Goal: Information Seeking & Learning: Check status

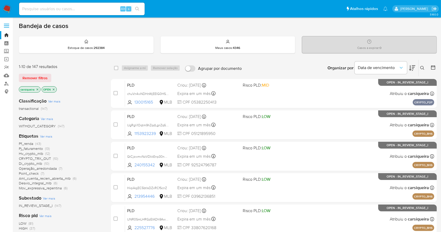
click at [6, 5] on img at bounding box center [7, 8] width 9 height 9
click at [431, 66] on icon at bounding box center [433, 67] width 4 height 4
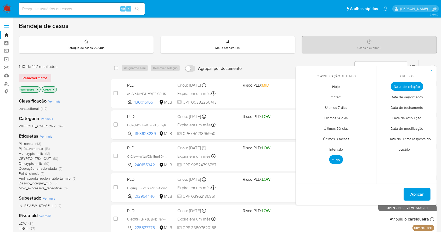
click at [336, 146] on span "Intervalo" at bounding box center [336, 149] width 25 height 11
click at [302, 95] on icon "Mes anterior" at bounding box center [303, 96] width 6 height 6
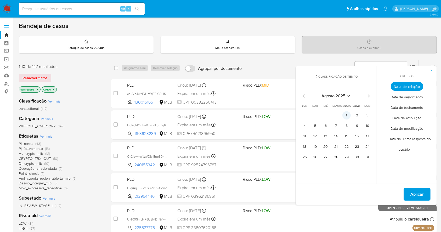
click at [349, 114] on button "1" at bounding box center [346, 115] width 8 height 8
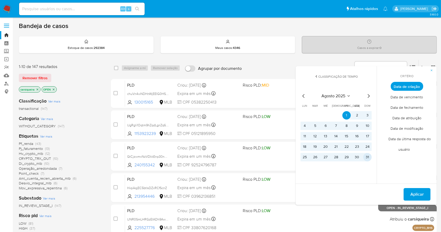
click at [368, 159] on button "31" at bounding box center [367, 157] width 8 height 8
click at [411, 194] on span "Aplicar" at bounding box center [416, 194] width 13 height 12
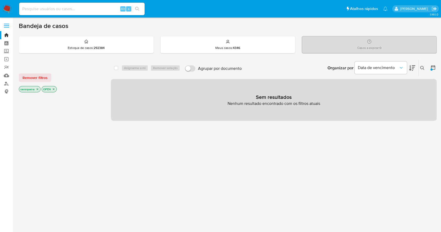
click at [36, 88] on icon "close-filter" at bounding box center [37, 89] width 3 height 3
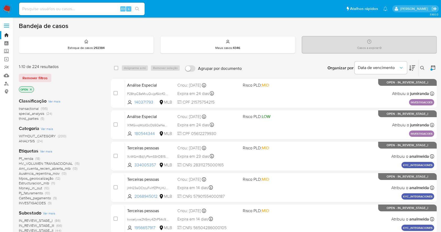
click at [89, 221] on div "IN_REVIEW_STAGE_I (86) IN_REVIEW_STAGE_III (66) IN_REVIEW_STAGE_II (44) ROS (21…" at bounding box center [61, 233] width 84 height 30
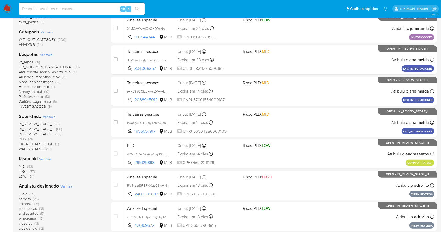
scroll to position [111, 0]
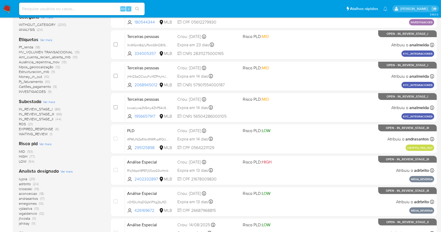
click at [56, 129] on span "(6)" at bounding box center [57, 128] width 4 height 5
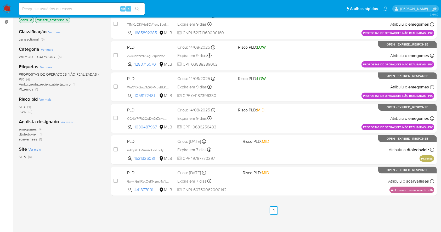
scroll to position [86, 0]
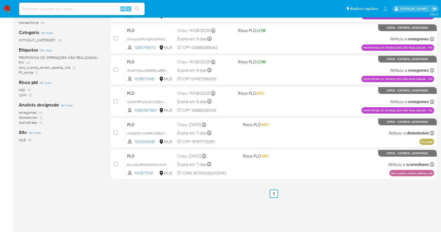
click at [82, 192] on div "1-6 de 6 resultados Remover filtros OPEN EXPIRED_RESPONSE Classificação Ver mai…" at bounding box center [61, 92] width 84 height 237
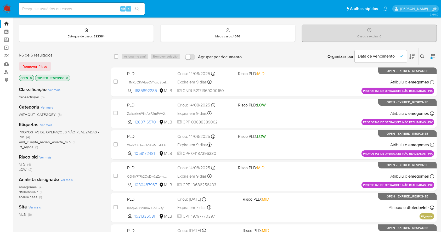
scroll to position [0, 0]
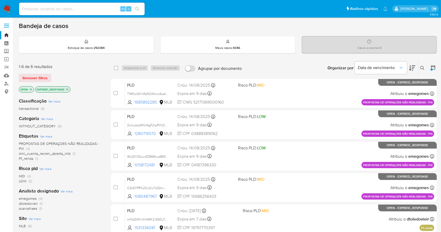
click at [67, 88] on icon "close-filter" at bounding box center [67, 89] width 3 height 3
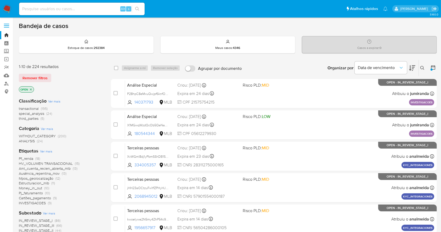
click at [88, 216] on div "Subestado Ver mais IN_REVIEW_STAGE_I (86) IN_REVIEW_STAGE_III (66) IN_REVIEW_ST…" at bounding box center [61, 229] width 84 height 38
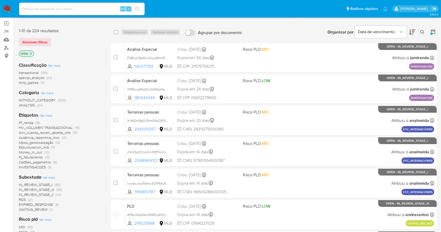
scroll to position [70, 0]
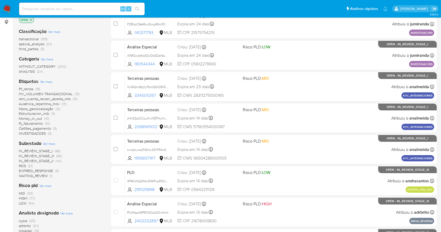
click at [39, 176] on span "WAITING_REVIEW" at bounding box center [33, 175] width 29 height 5
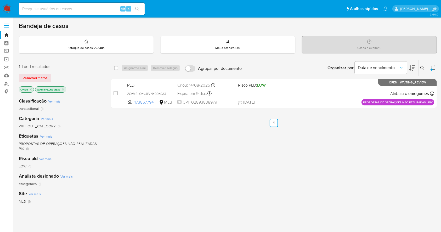
click at [63, 89] on icon "close-filter" at bounding box center [62, 89] width 3 height 3
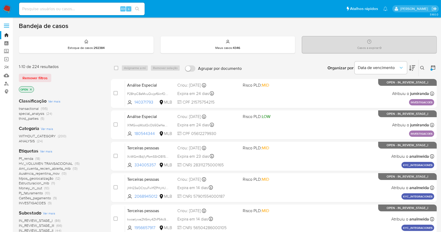
click at [93, 114] on div "transactional (195) special_analysis (24) third_parties (5)" at bounding box center [61, 113] width 84 height 15
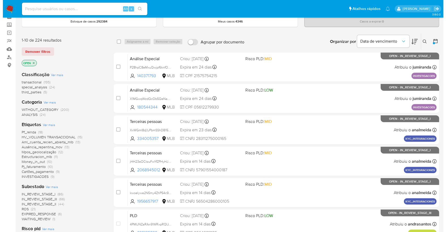
scroll to position [28, 0]
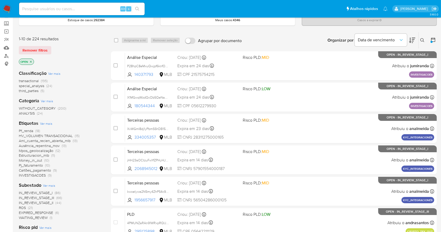
click at [47, 124] on span "Ver mais" at bounding box center [46, 123] width 12 height 5
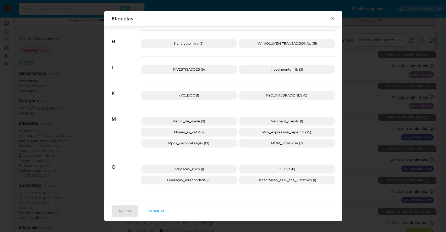
scroll to position [217, 0]
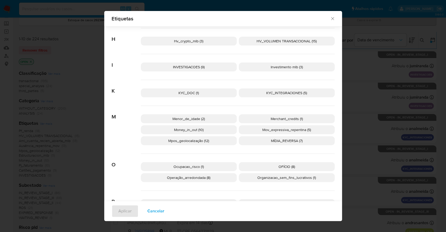
click at [182, 141] on span "Mpos_geolocalização (12)" at bounding box center [188, 140] width 41 height 5
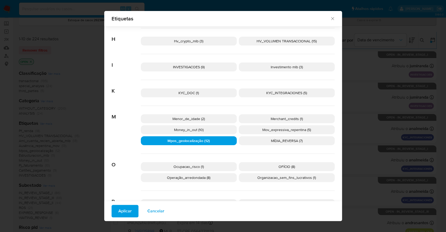
click at [119, 212] on span "Aplicar" at bounding box center [124, 211] width 13 height 12
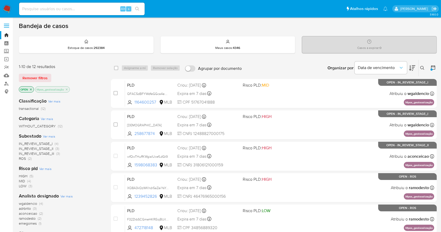
click at [56, 142] on span "(4)" at bounding box center [57, 143] width 4 height 5
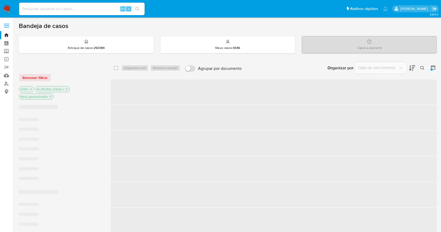
click at [56, 142] on span "‌ ‌ ‌ ‌ ‌ ‌ ‌" at bounding box center [61, 151] width 84 height 69
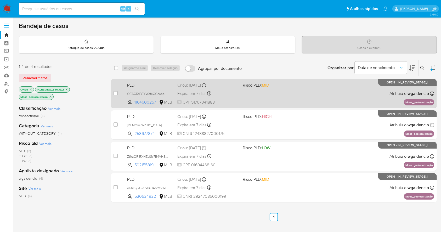
click at [240, 88] on div "PLD QFAC5dBFYWdfeGGca4eo5coc 1164600257 MLB Risco PLD: MID Criou: 12/08/2025 Cr…" at bounding box center [279, 93] width 309 height 26
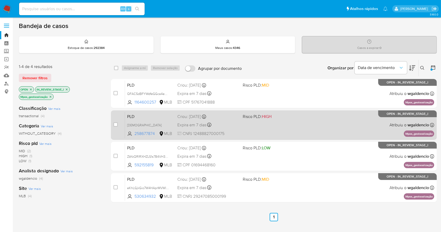
click at [278, 122] on div "PLD bIBYJxRci8OpaMEoqyzblsp6 258677874 MLB Risco PLD: HIGH Criou: 12/08/2025 Cr…" at bounding box center [279, 125] width 309 height 26
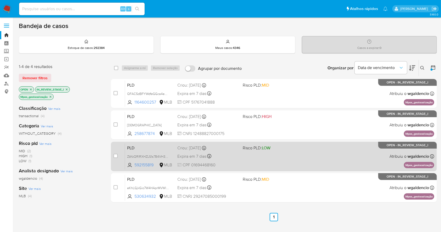
click at [279, 151] on div "PLD ZbYzQRIRXHZLS1s7B4VH38lM 592155819 MLB Risco PLD: LOW Criou: 12/08/2025 Cri…" at bounding box center [279, 156] width 309 height 26
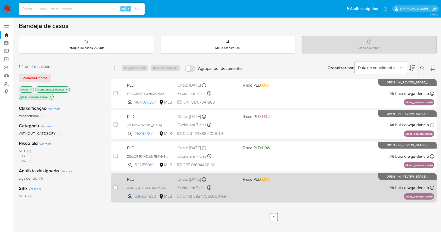
click at [312, 180] on div "PLD eKhLGjkGio7W4HAprMVWl5mt 530634932 MLB Risco PLD: MID Criou: 12/08/2025 Cri…" at bounding box center [279, 187] width 309 height 26
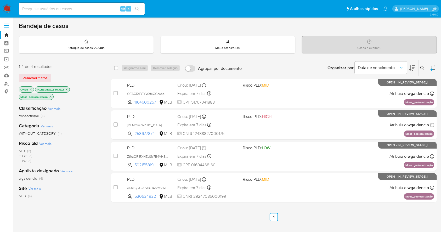
click at [6, 12] on img at bounding box center [7, 8] width 9 height 9
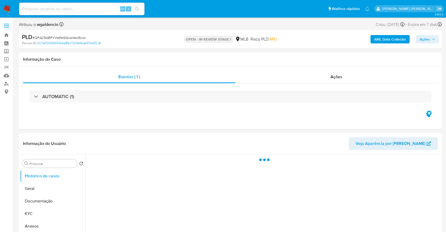
select select "10"
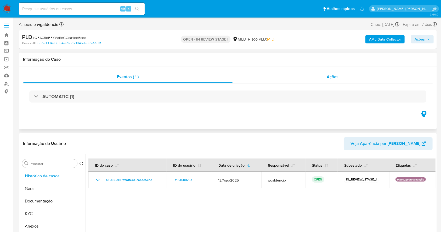
click at [316, 80] on div "Ações" at bounding box center [333, 77] width 200 height 13
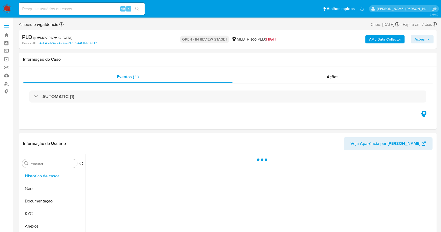
select select "10"
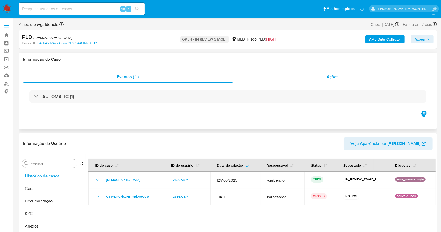
click at [318, 81] on div "Ações" at bounding box center [333, 77] width 200 height 13
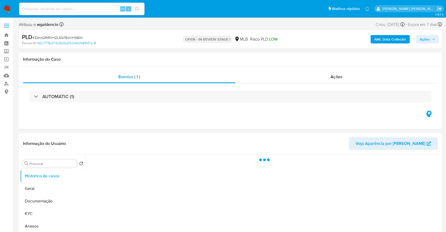
select select "10"
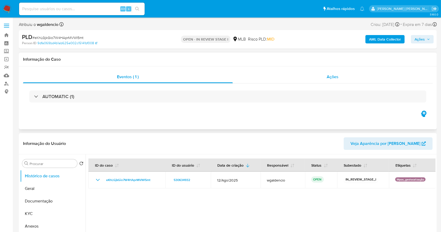
click at [314, 77] on div "Ações" at bounding box center [333, 77] width 200 height 13
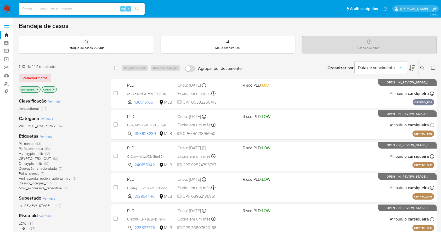
click at [11, 6] on img at bounding box center [7, 8] width 9 height 9
click at [102, 190] on div "Pf_renda (43) Pj_faturamento (13) Hv_crypto_mlb (12) CRYPTO_TRX_OUT (10) Di_cry…" at bounding box center [61, 165] width 84 height 49
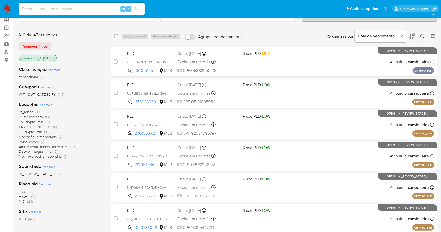
scroll to position [42, 0]
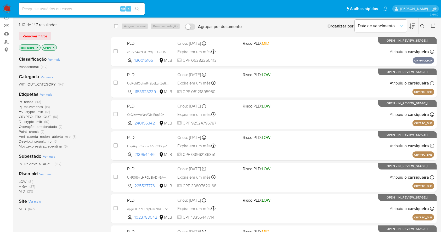
click at [33, 186] on span "(37)" at bounding box center [32, 186] width 5 height 5
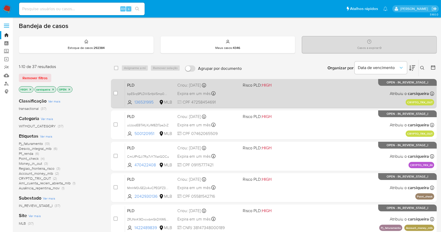
click at [253, 90] on div "PLD bpE5rq9PLDViSnfpV5mp0Qbl 136531995 MLB Risco PLD: HIGH Criou: 12/09/2025 Cr…" at bounding box center [279, 93] width 309 height 26
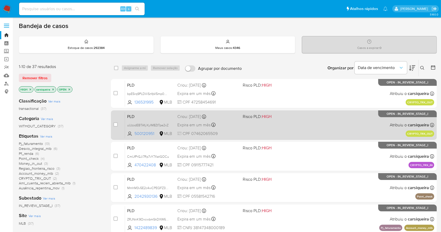
click at [264, 124] on span at bounding box center [273, 124] width 61 height 1
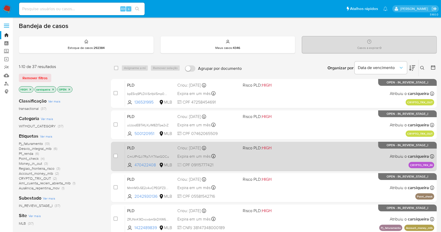
click at [276, 160] on div "PLD CmIJfPrGJi7Rp7vY7XatGOCu 470422408 MLB Risco PLD: HIGH Criou: 12/09/2025 Cr…" at bounding box center [279, 156] width 309 height 26
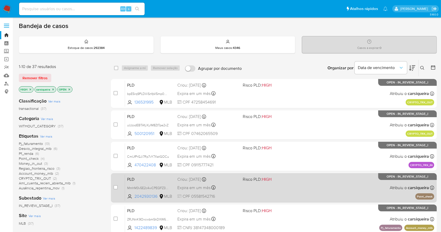
click at [273, 185] on div "PLD MmhM3v5E2c4wCPEQFZ3vsHTo 2042930136 MLB Risco PLD: HIGH Criou: 12/09/2025 C…" at bounding box center [279, 187] width 309 height 26
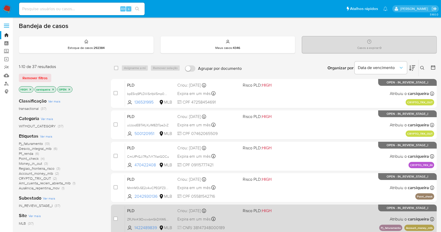
click at [286, 222] on div "PLD ZRJNnK9OxcwbmSkDXW6FjlIR 1422489839 MLB Risco PLD: HIGH Criou: 12/09/2025 C…" at bounding box center [279, 219] width 309 height 26
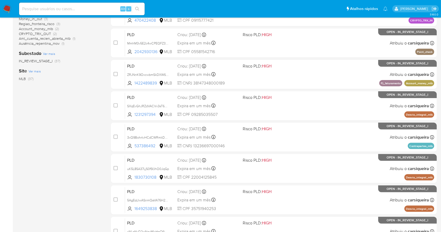
scroll to position [199, 0]
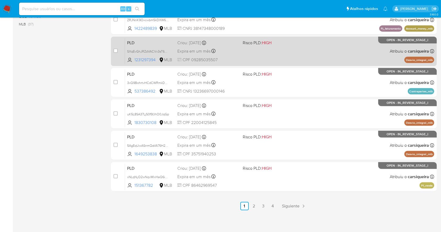
click at [263, 52] on div "PLD SXqEvGhJRZdVACVx3sT6OBJq 1231297394 MLB Risco PLD: HIGH Criou: 12/09/2025 C…" at bounding box center [279, 51] width 309 height 26
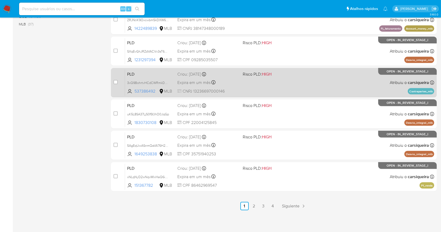
click at [286, 85] on div "PLD 3xQ9BohrtvHCdCWRmkDNuTcR 537386492 MLB Risco PLD: HIGH Criou: 12/09/2025 Cr…" at bounding box center [279, 82] width 309 height 26
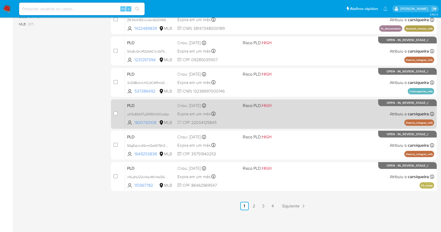
click at [290, 119] on div "PLD uK5L8SA37LjS0fSfJhO0JqGp 1830730108 MLB Risco PLD: HIGH Criou: 12/09/2025 C…" at bounding box center [279, 114] width 309 height 26
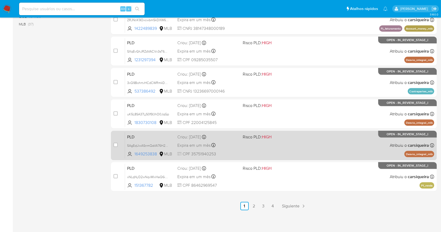
click at [327, 141] on div "PLD 5AgEqUwASnmQaVA76H2vvQQC 1649253838 MLB Risco PLD: HIGH Criou: 12/09/2025 C…" at bounding box center [279, 145] width 309 height 26
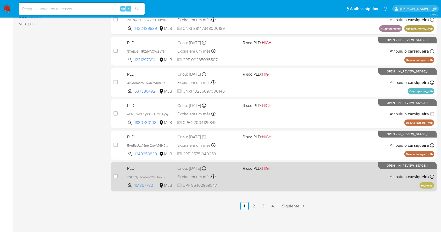
click at [289, 168] on span "Risco PLD: HIGH" at bounding box center [273, 167] width 61 height 7
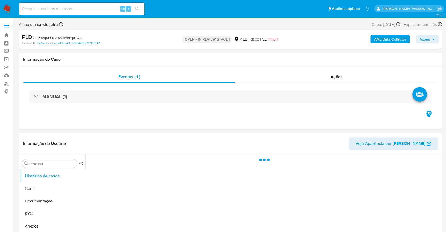
select select "10"
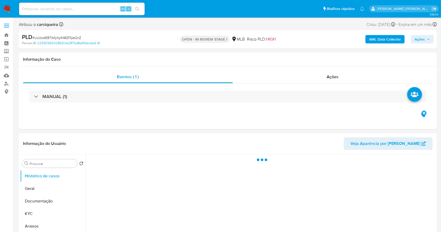
select select "10"
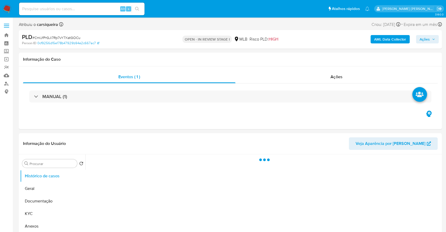
select select "10"
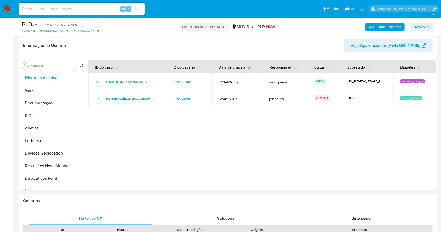
scroll to position [78, 0]
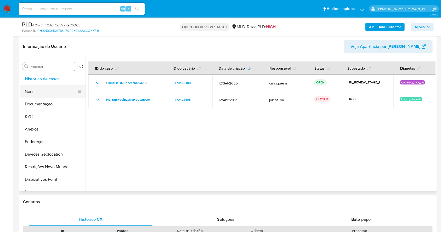
click at [52, 91] on button "Geral" at bounding box center [50, 91] width 61 height 13
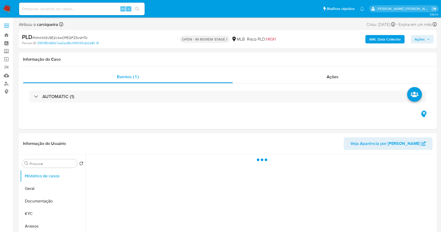
select select "10"
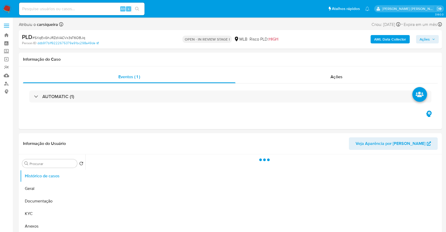
select select "10"
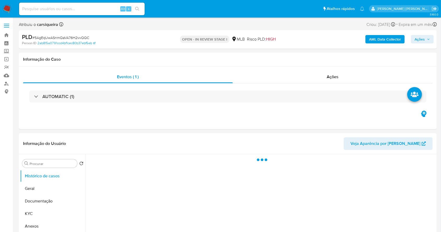
select select "10"
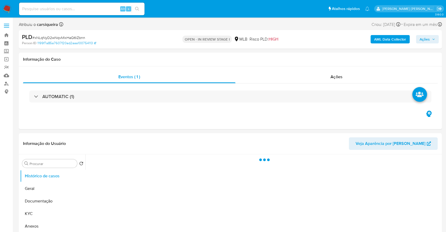
select select "10"
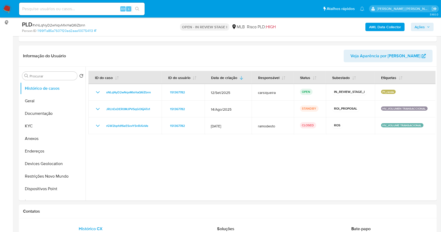
scroll to position [68, 0]
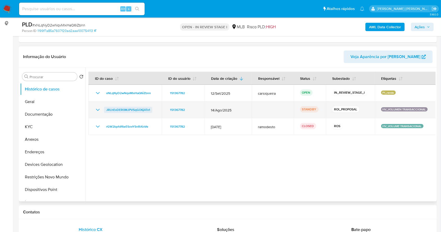
click at [135, 111] on span "JRLhExDER0MJPVSqGO6jATx1" at bounding box center [128, 110] width 44 height 6
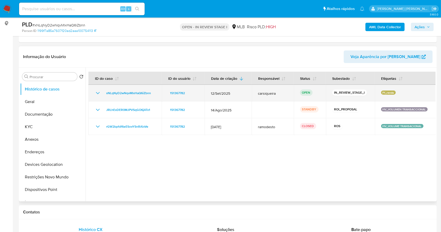
drag, startPoint x: 156, startPoint y: 93, endPoint x: 102, endPoint y: 94, distance: 54.4
click at [102, 94] on td "xNLqNyD2wNqvMlxHaQ6iZbnn" at bounding box center [124, 93] width 73 height 17
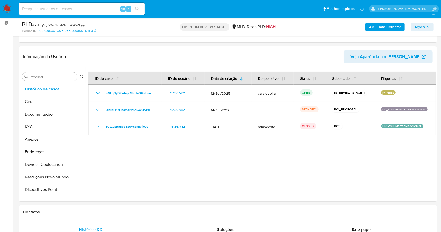
click at [426, 21] on div "AML Data Collector Ações" at bounding box center [366, 27] width 136 height 12
click at [424, 27] on span "Ações" at bounding box center [419, 27] width 10 height 8
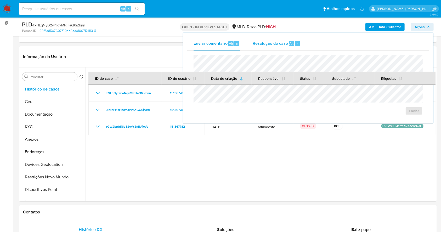
click at [265, 41] on span "Resolução do caso" at bounding box center [269, 43] width 35 height 6
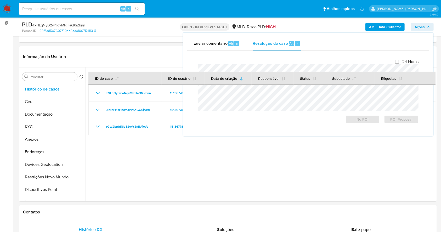
scroll to position [0, 0]
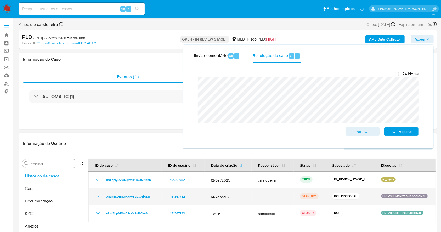
drag, startPoint x: 153, startPoint y: 196, endPoint x: 102, endPoint y: 198, distance: 50.8
click at [102, 198] on div "JRLhExDER0MJPVSqGO6jATx1" at bounding box center [125, 196] width 61 height 6
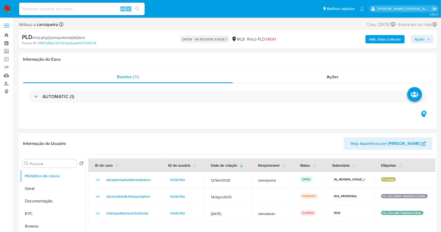
click at [420, 38] on span "Ações" at bounding box center [419, 39] width 10 height 8
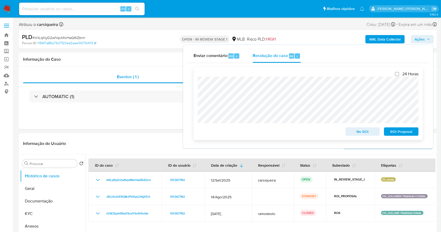
click at [295, 129] on div "No ROI ROI Proposal" at bounding box center [308, 130] width 221 height 10
click at [364, 133] on span "No ROI" at bounding box center [362, 131] width 27 height 7
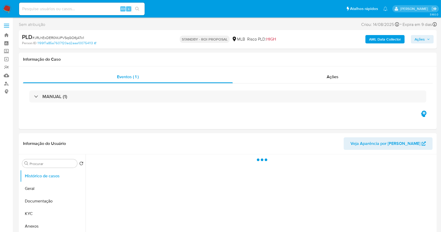
select select "10"
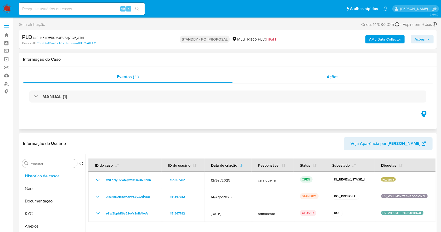
click at [353, 81] on div "Ações" at bounding box center [333, 77] width 200 height 13
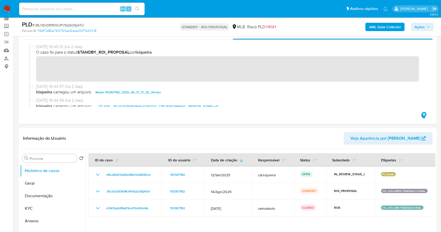
scroll to position [23, 0]
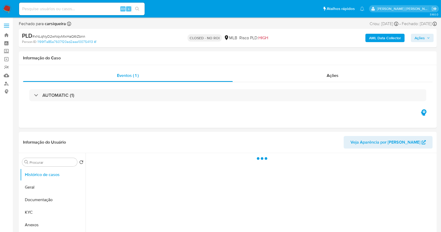
select select "10"
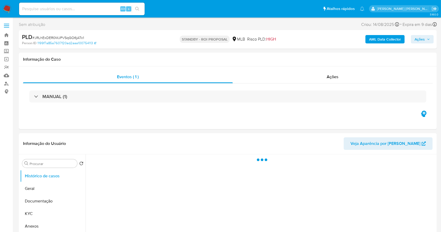
select select "10"
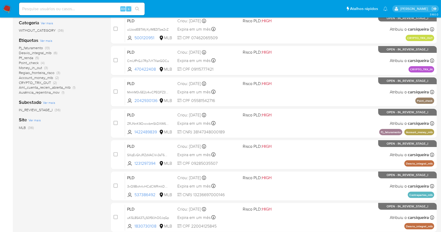
scroll to position [199, 0]
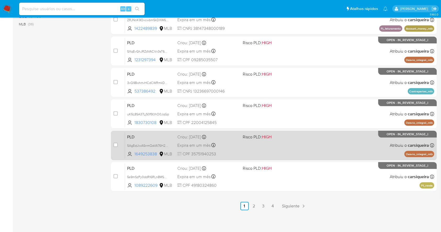
click at [335, 155] on div "PLD 5AgEqUwASnmQaVA76H2vvQQC 1649253838 MLB Risco PLD: HIGH Criou: 12/09/2025 C…" at bounding box center [279, 145] width 309 height 26
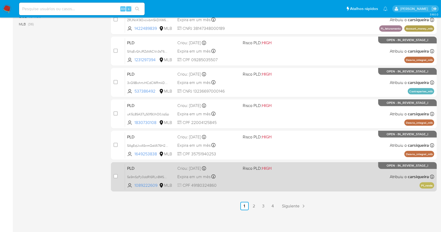
click at [343, 176] on div "PLD 5s9mSzPy0ddRI6RLn8MSU2SS 1089222609 MLB Risco PLD: HIGH Criou: 12/09/2025 C…" at bounding box center [279, 176] width 309 height 26
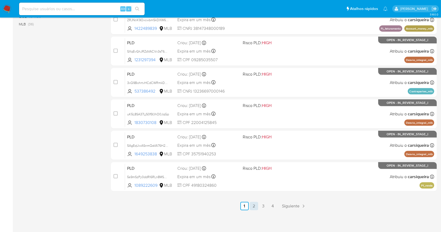
click at [253, 206] on link "2" at bounding box center [254, 206] width 8 height 8
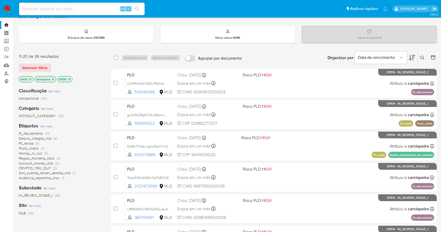
scroll to position [9, 0]
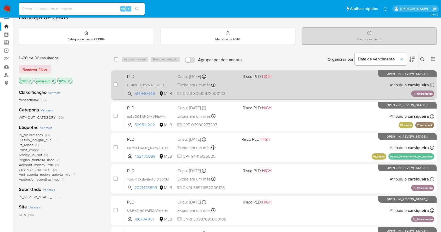
click at [278, 79] on div "PLD Cn4lRHb53YZ6DvPNZoQQWcZp 514940446 MLB Risco PLD: HIGH Criou: 12/09/2025 Cr…" at bounding box center [279, 85] width 309 height 26
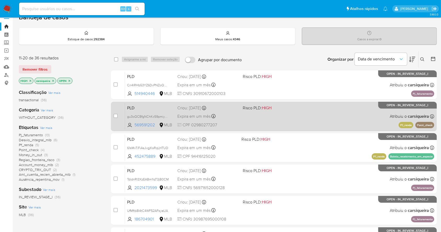
click at [291, 112] on div "PLD gu3oQCBfgNChKc59pmiyKMWa 569591202 MLB Risco PLD: HIGH Criou: 12/09/2025 Cr…" at bounding box center [279, 116] width 309 height 26
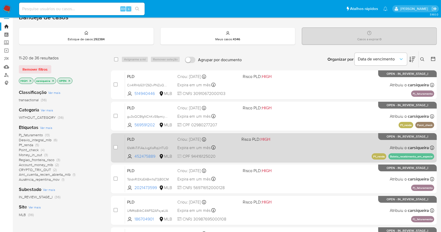
click at [308, 156] on div "PLD 61sMvTiFiAsJvgjKsRqLHTUD 452475889 MLB Risco PLD: HIGH Criou: 12/09/2025 Cr…" at bounding box center [279, 147] width 309 height 26
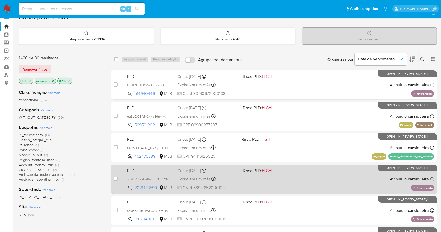
click at [291, 179] on div "PLD TdidnRI3XzEABm1IqT3jB0CM 2021473599 MLB Risco PLD: HIGH Criou: 12/09/2025 C…" at bounding box center [279, 179] width 309 height 26
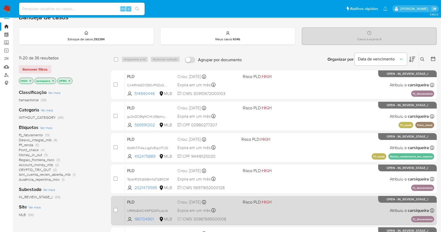
click at [288, 220] on div "PLD UfMftb8I4tC4WF52AFsyeLIA 186704901 MLB Risco PLD: HIGH Criou: 12/09/2025 Cr…" at bounding box center [279, 210] width 309 height 26
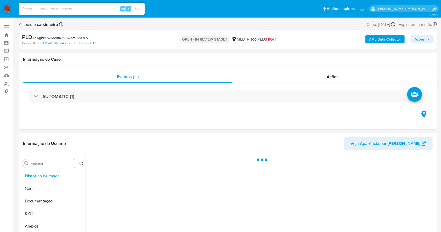
select select "10"
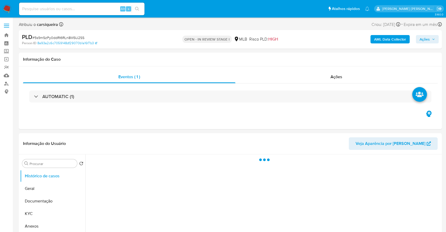
select select "10"
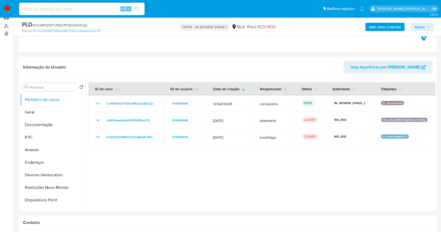
scroll to position [61, 0]
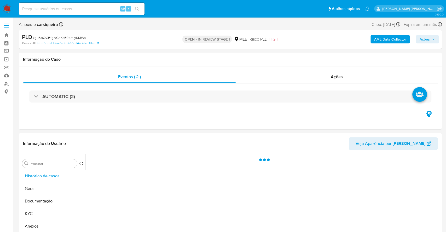
select select "10"
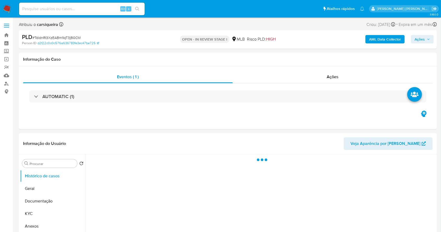
select select "10"
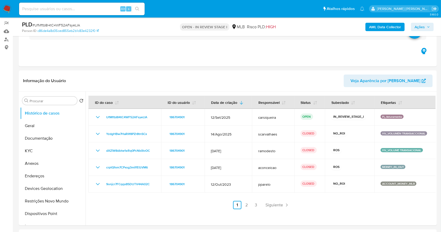
scroll to position [46, 0]
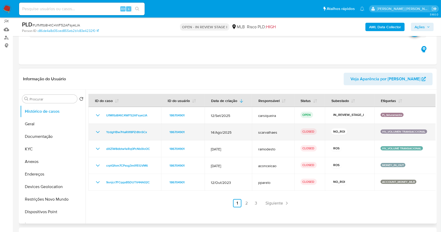
click at [98, 131] on icon "Mostrar/Ocultar" at bounding box center [98, 132] width 6 height 6
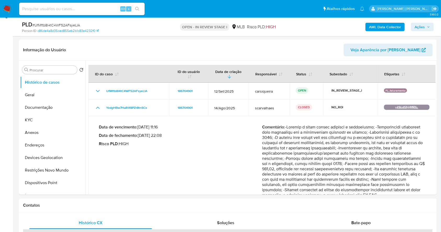
scroll to position [77, 0]
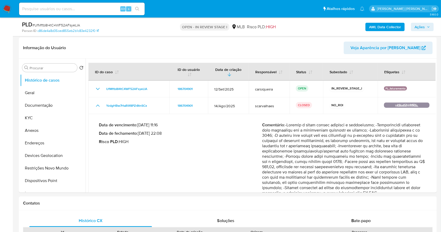
click at [416, 24] on span "Ações" at bounding box center [419, 27] width 10 height 8
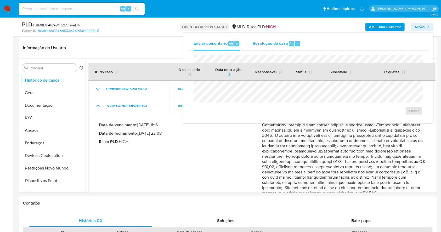
click at [284, 39] on div "Resolução do caso Alt r" at bounding box center [276, 44] width 48 height 14
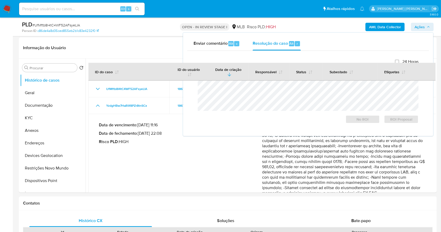
scroll to position [0, 0]
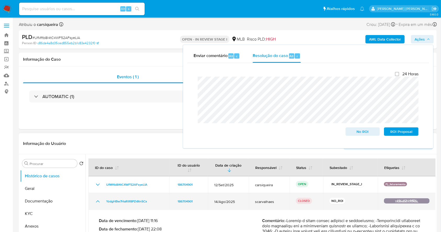
drag, startPoint x: 151, startPoint y: 202, endPoint x: 102, endPoint y: 201, distance: 49.1
click at [102, 201] on div "YzdgHBw7HaRlIf8PZr8tnSCx" at bounding box center [129, 201] width 68 height 6
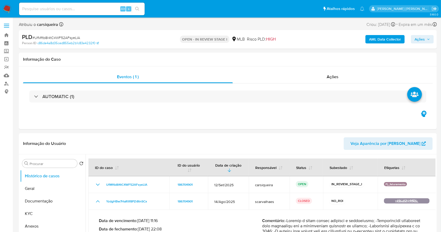
click at [417, 35] on span "Ações" at bounding box center [419, 39] width 10 height 8
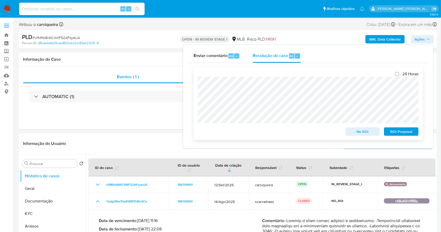
click at [360, 132] on span "No ROI" at bounding box center [362, 131] width 27 height 7
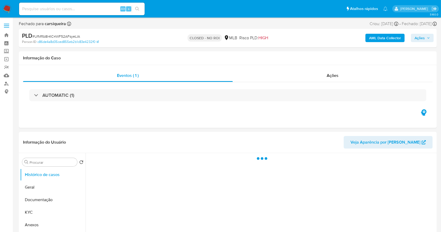
select select "10"
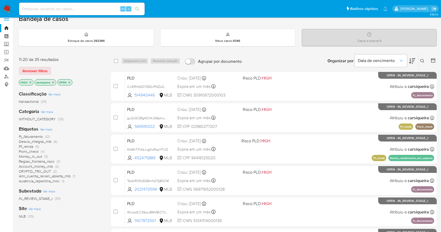
scroll to position [6, 0]
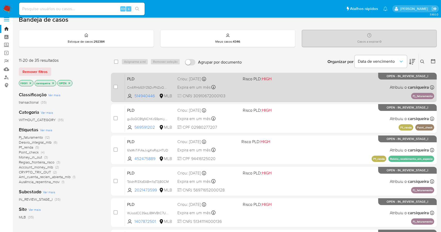
click at [304, 85] on div "PLD Cn4lRHb53YZ6DvPNZoQQWcZp 514940446 MLB Risco PLD: HIGH Criou: 12/09/2025 Cr…" at bounding box center [279, 87] width 309 height 26
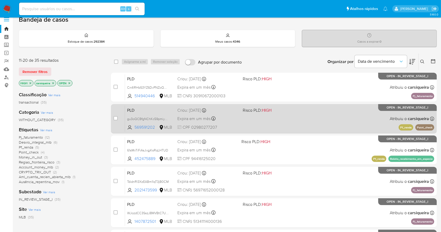
click at [296, 114] on div "PLD gu3oQCBfgNChKc59pmiyKMWa 569591202 MLB Risco PLD: HIGH Criou: 12/09/2025 Cr…" at bounding box center [279, 118] width 309 height 26
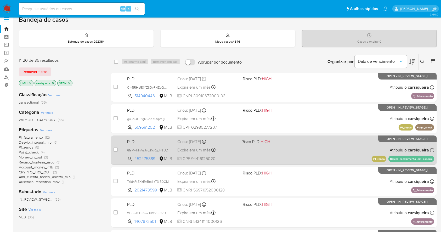
click at [316, 147] on div "PLD 61sMvTiFiAsJvgjKsRqLHTUD 452475889 MLB Risco PLD: HIGH Criou: 12/09/2025 Cr…" at bounding box center [279, 150] width 309 height 26
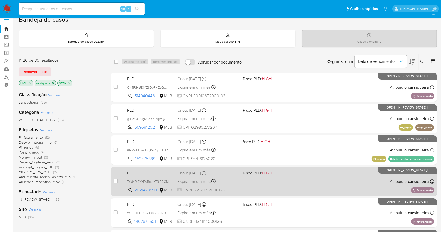
click at [312, 179] on div "PLD TdidnRI3XzEABm1IqT3jB0CM 2021473599 MLB Risco PLD: HIGH Criou: 12/09/2025 C…" at bounding box center [279, 181] width 309 height 26
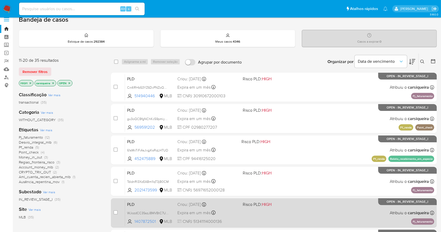
click at [304, 212] on div "PLD WJozdCC3SszJ8MVBtC7UsK1w 1407872501 MLB Risco PLD: HIGH Criou: 12/09/2025 C…" at bounding box center [279, 212] width 309 height 26
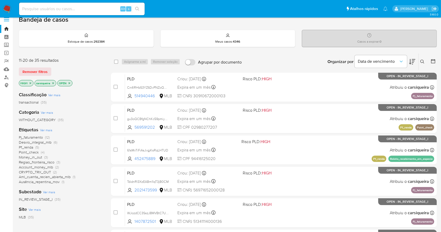
scroll to position [199, 0]
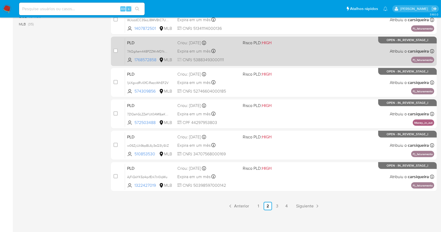
click at [305, 59] on div "PLD 7AQgAem448PZZMxMD1knREzV 1768572858 MLB Risco PLD: HIGH Criou: 12/09/2025 C…" at bounding box center [279, 51] width 309 height 26
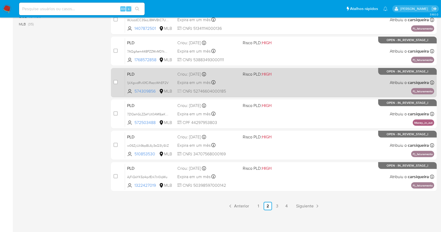
click at [267, 85] on div "PLD 1jkXgwdRvI0fCiRezcWhEF2V 574309856 MLB Risco PLD: HIGH Criou: 12/09/2025 Cr…" at bounding box center [279, 82] width 309 height 26
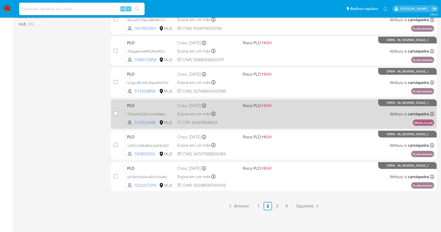
click at [289, 123] on div "PLD 7ZIQahGLZZeYUt0AM9jaK3WC 572503488 MLB Risco PLD: HIGH Criou: 12/09/2025 Cr…" at bounding box center [279, 114] width 309 height 26
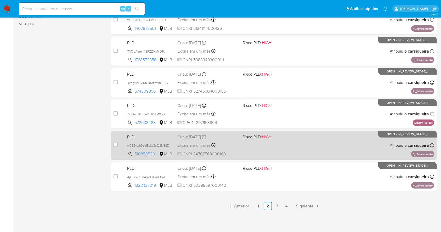
click at [326, 147] on div "PLD w06ZyUk9bpBL6y3sQ3IySIiZ 510853530 MLB Risco PLD: HIGH Criou: 12/09/2025 Cr…" at bounding box center [279, 145] width 309 height 26
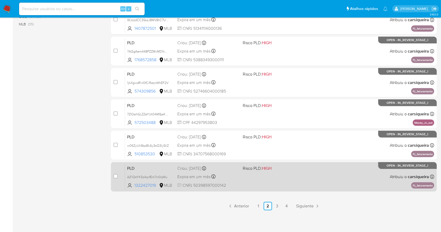
click at [291, 170] on span "Risco PLD: HIGH" at bounding box center [273, 167] width 61 height 7
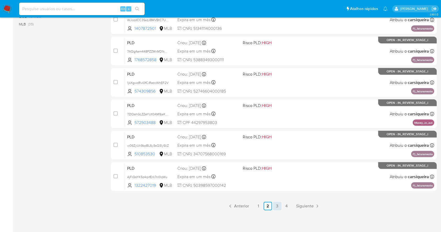
click at [276, 205] on link "3" at bounding box center [277, 206] width 8 height 8
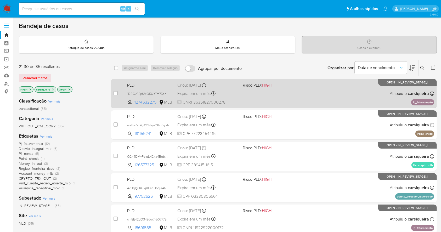
click at [305, 106] on div "case-item-checkbox Incapaz de atribuir o caso PLD 1DRCvP2pSMO5U1tTm75enTaJ 1274…" at bounding box center [274, 93] width 326 height 29
click at [269, 97] on div "PLD 1DRCvP2pSMO5U1tTm75enTaJ 1274632275 MLB Risco PLD: HIGH Criou: 12/09/2025 C…" at bounding box center [279, 93] width 309 height 26
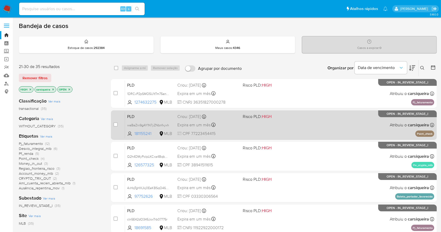
click at [297, 120] on div "PLD waBaZrx9gAY1N7yZNbnfxyxh 181155241 MLB Risco PLD: HIGH Criou: 12/09/2025 Cr…" at bounding box center [279, 125] width 309 height 26
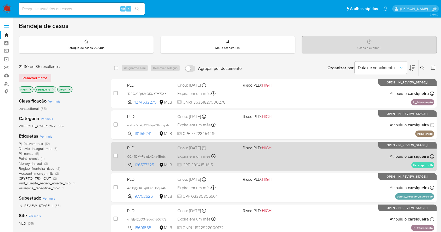
click at [309, 150] on div "PLD Q2h4DMyPolpLKCxa4BqbCev1 126577325 MLB Risco PLD: HIGH Criou: 12/09/2025 Cr…" at bounding box center [279, 156] width 309 height 26
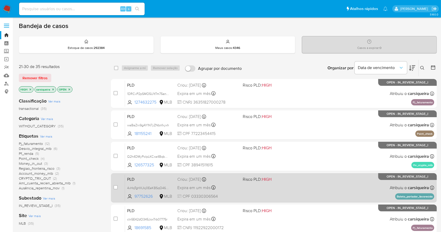
click at [301, 187] on span at bounding box center [273, 187] width 61 height 1
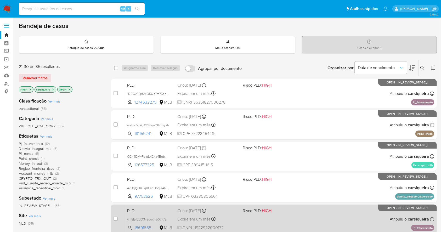
click at [293, 220] on div "PLD cln5E42dO345JoxTrb07775r 18691585 MLB Risco PLD: HIGH Criou: 12/09/2025 Cri…" at bounding box center [279, 219] width 309 height 26
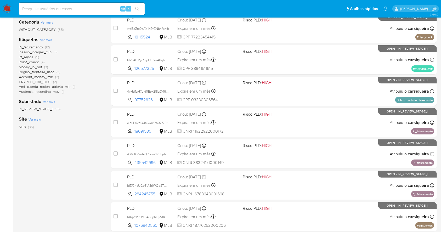
scroll to position [199, 0]
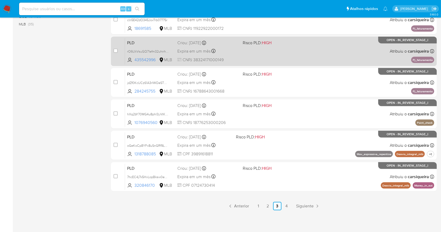
click at [261, 47] on div "PLD rO6UkVsuGQ71efm32uhnhZFD 435542996 MLB Risco PLD: HIGH Criou: 12/09/2025 Cr…" at bounding box center [279, 51] width 309 height 26
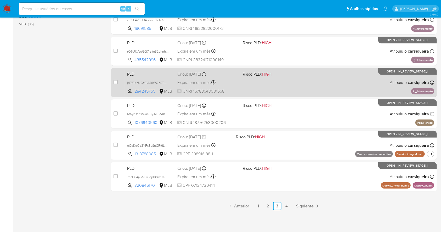
click at [308, 78] on div "PLD jdZf0KcUCz61A3rIWOeSTNN5 284245755 MLB Risco PLD: HIGH Criou: 12/09/2025 Cr…" at bounding box center [279, 82] width 309 height 26
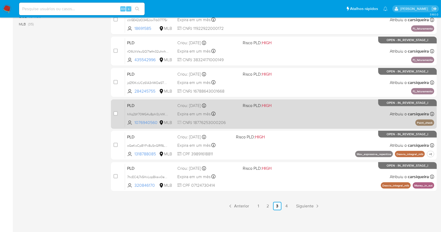
click at [307, 116] on div "PLD hXq2bY70MG4u8phI3yVtK9de 1076940560 MLB Risco PLD: HIGH Criou: 12/09/2025 C…" at bounding box center [279, 114] width 309 height 26
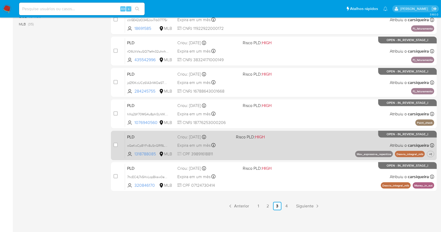
click at [288, 136] on span "Risco PLD: HIGH" at bounding box center [263, 136] width 54 height 7
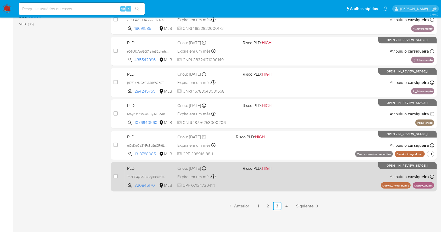
click at [290, 174] on div "PLD 7hcEC4j7k5HvLopBksw0eKOM 320846170 MLB Risco PLD: HIGH Criou: 12/09/2025 Cr…" at bounding box center [279, 176] width 309 height 26
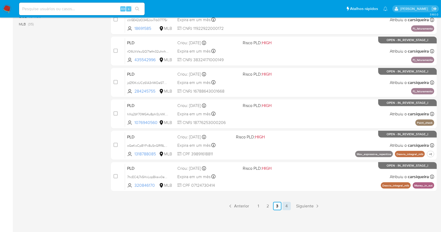
click at [285, 204] on link "4" at bounding box center [286, 206] width 8 height 8
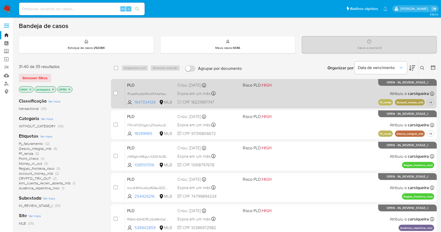
click at [281, 93] on span at bounding box center [273, 93] width 61 height 1
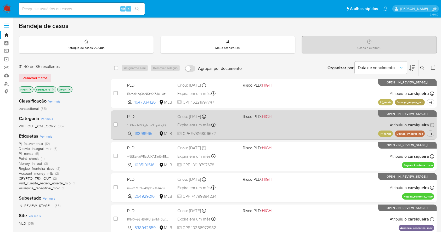
click at [317, 132] on div "PLD 1TKhoThDOgAJxZ1Hp4oyQDYJ 18399965 MLB Risco PLD: HIGH Criou: 12/09/2025 Cri…" at bounding box center [279, 125] width 309 height 26
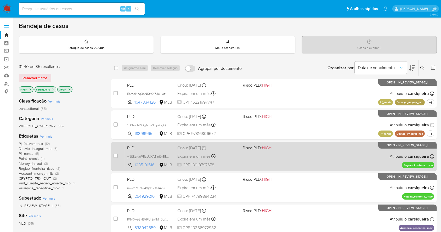
click at [333, 169] on div "case-item-checkbox Incapaz de atribuir o caso PLD yNSSghxWEgUvXAZInSx6EZCf 1085…" at bounding box center [274, 156] width 326 height 29
click at [315, 161] on div "PLD yNSSghxWEgUvXAZInSx6EZCf 1085101516 MLB Risco PLD: HIGH Criou: 12/09/2025 C…" at bounding box center [279, 156] width 309 height 26
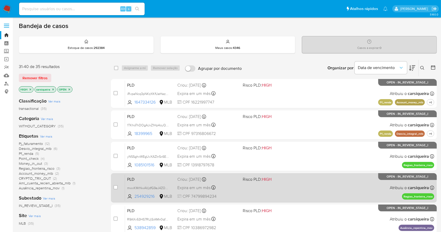
click at [315, 189] on div "PLD mwvKMrNwAVjdfG9eJ4ZOH0Nn 254929216 MLB Risco PLD: HIGH Criou: 12/09/2025 Cr…" at bounding box center [279, 187] width 309 height 26
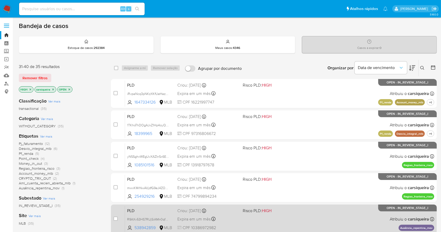
click at [319, 223] on div "PLD R9AXv53HS7RUjSiAMn0qfkIp 538942859 MLB Risco PLD: HIGH Criou: 12/09/2025 Cr…" at bounding box center [279, 219] width 309 height 26
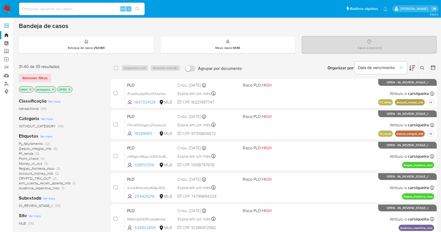
click at [8, 7] on img at bounding box center [7, 8] width 9 height 9
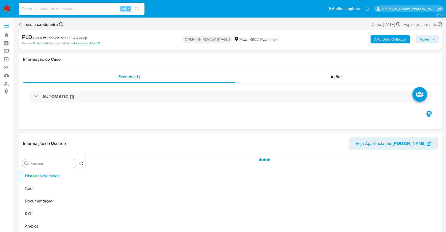
select select "10"
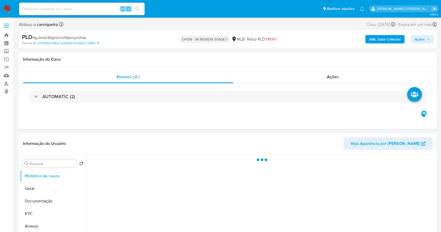
select select "10"
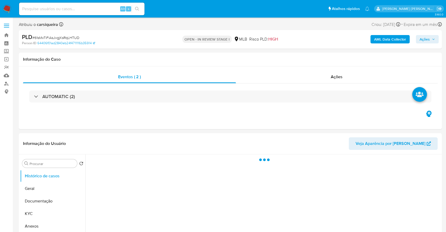
select select "10"
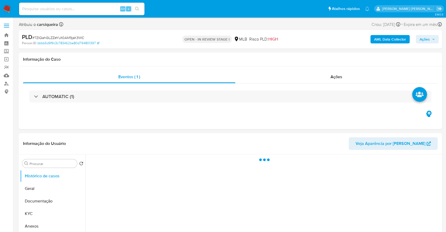
select select "10"
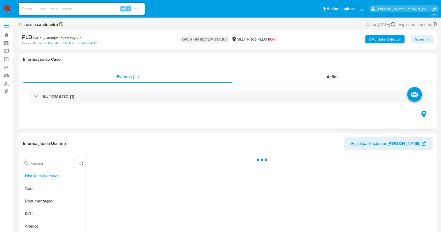
select select "10"
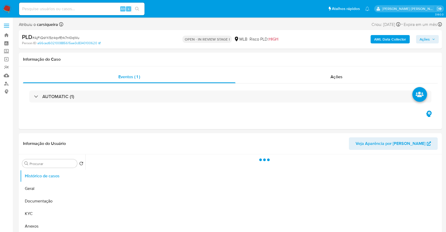
select select "10"
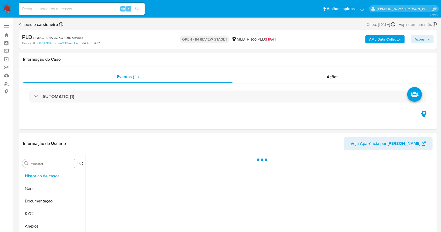
select select "10"
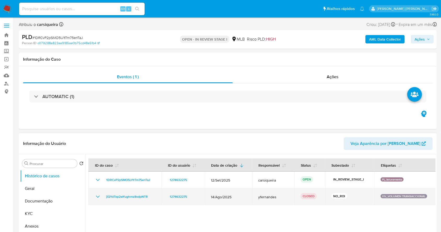
click at [96, 196] on icon "Mostrar/Ocultar" at bounding box center [98, 197] width 4 height 2
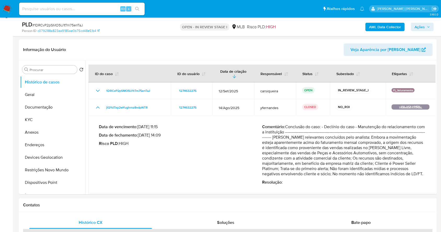
scroll to position [74, 0]
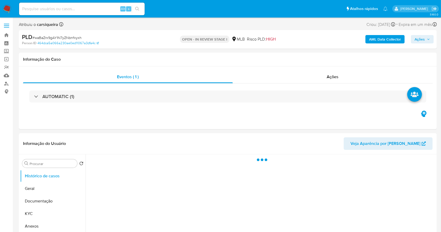
select select "10"
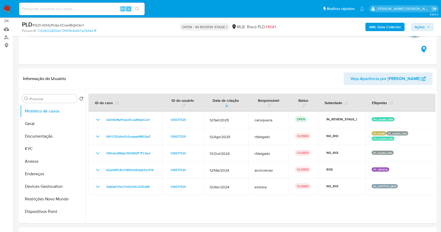
scroll to position [67, 0]
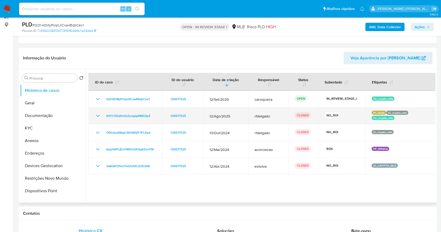
click at [97, 114] on icon "Mostrar/Ocultar" at bounding box center [98, 116] width 6 height 6
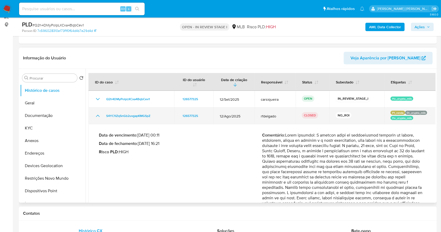
click at [97, 114] on icon "Mostrar/Ocultar" at bounding box center [98, 116] width 6 height 6
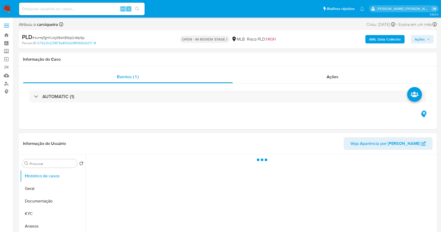
select select "10"
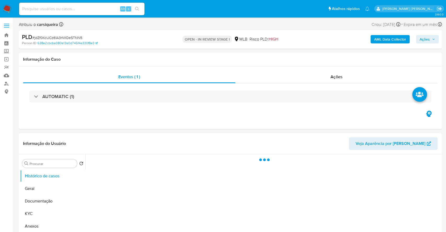
select select "10"
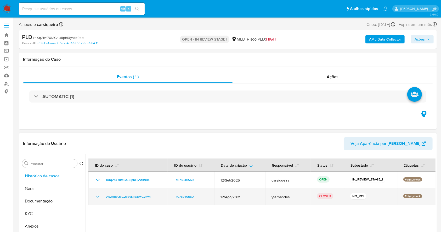
click at [101, 197] on div "AuXe8sQoG2ogvNrpa9FGvhyn" at bounding box center [128, 196] width 67 height 6
click at [98, 197] on icon "Mostrar/Ocultar" at bounding box center [98, 196] width 6 height 6
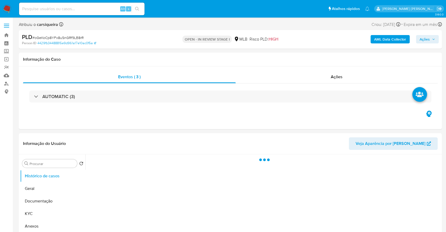
select select "10"
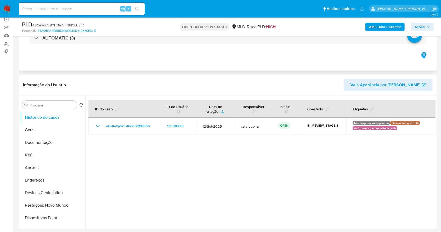
scroll to position [25, 0]
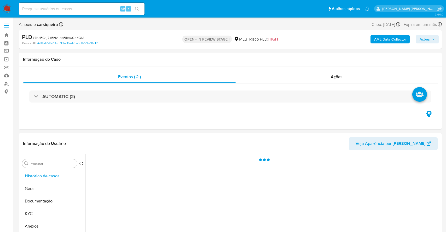
select select "10"
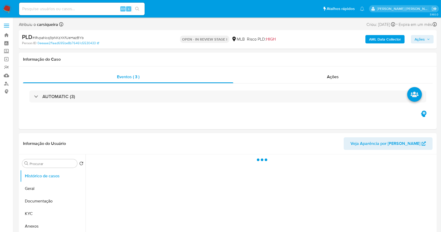
select select "10"
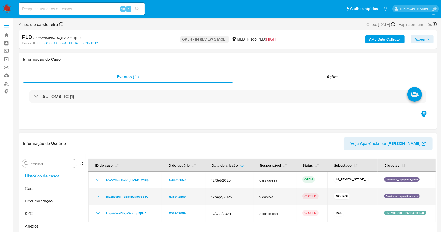
click at [95, 196] on icon "Mostrar/Ocultar" at bounding box center [98, 196] width 6 height 6
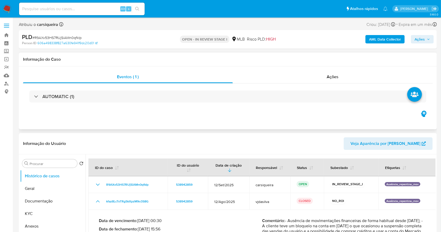
click at [233, 111] on div "Eventos ( 1 ) Ações AUTOMATIC (1)" at bounding box center [228, 97] width 418 height 63
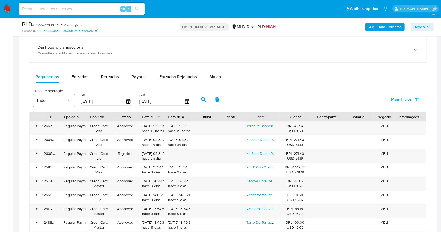
scroll to position [420, 0]
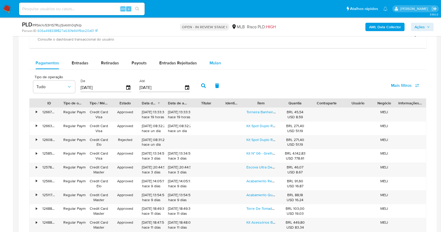
click at [213, 61] on span "Mulan" at bounding box center [215, 63] width 12 height 6
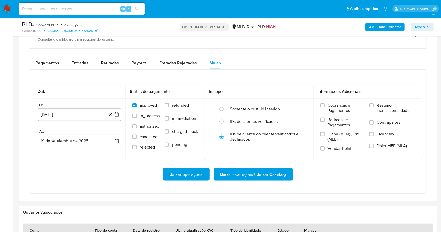
click at [239, 77] on div "Datas De 19 de agosto de 2024 19-08-2024 Até 19 de septiembre de 2025 19-09-202…" at bounding box center [227, 132] width 397 height 121
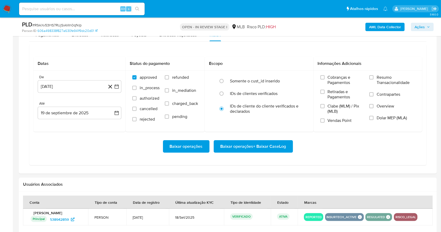
scroll to position [461, 0]
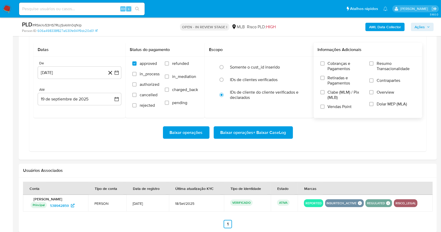
click at [375, 62] on label "Resumo Transacionalidade" at bounding box center [392, 69] width 46 height 17
click at [373, 62] on input "Resumo Transacionalidade" at bounding box center [371, 63] width 4 height 4
click at [326, 107] on label "Vendas Point" at bounding box center [342, 108] width 44 height 9
click at [324, 107] on input "Vendas Point" at bounding box center [322, 107] width 4 height 4
click at [118, 74] on icon "button" at bounding box center [116, 72] width 5 height 5
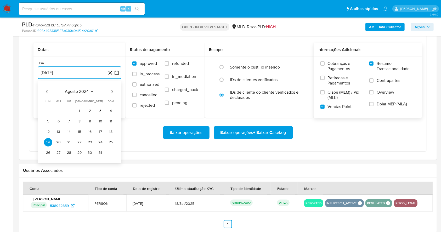
click at [113, 93] on icon "Mes siguiente" at bounding box center [112, 91] width 6 height 6
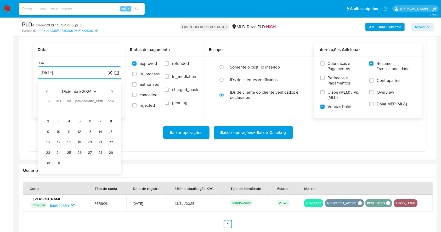
click at [113, 93] on icon "Mes siguiente" at bounding box center [112, 91] width 6 height 6
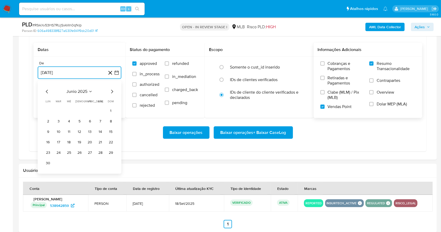
click at [113, 93] on icon "Mes siguiente" at bounding box center [112, 91] width 6 height 6
click at [92, 111] on button "1" at bounding box center [90, 111] width 8 height 8
click at [85, 97] on button "19 de septiembre de 2025" at bounding box center [80, 99] width 84 height 13
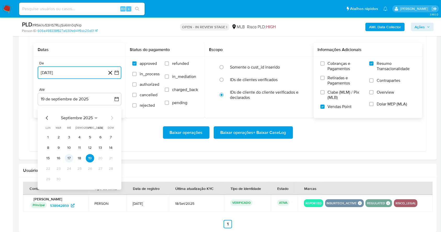
click at [69, 158] on button "17" at bounding box center [69, 158] width 8 height 8
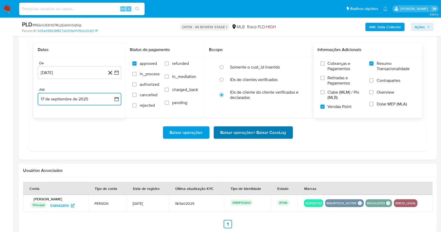
click at [247, 132] on span "Baixar operações + Baixar CaseLog" at bounding box center [253, 133] width 66 height 12
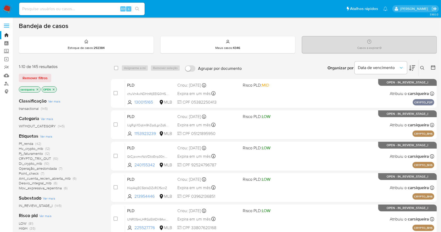
click at [83, 206] on div "IN_REVIEW_STAGE_I (145)" at bounding box center [61, 205] width 84 height 5
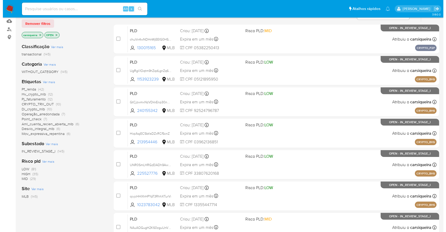
scroll to position [56, 0]
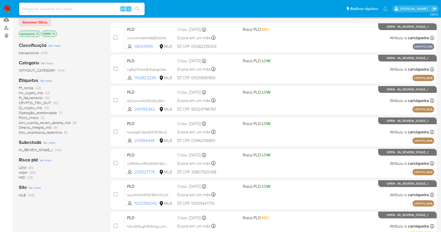
click at [47, 81] on span "Ver mais" at bounding box center [46, 80] width 12 height 5
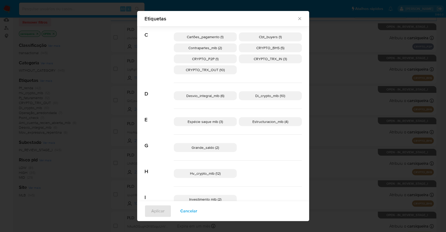
scroll to position [74, 0]
click at [211, 121] on span "Espécie saque mlb (3)" at bounding box center [205, 120] width 35 height 5
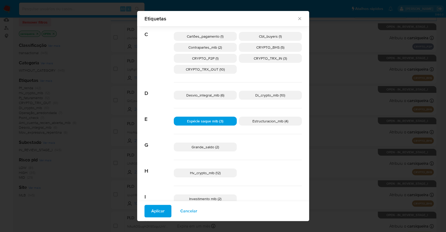
click at [216, 145] on span "Grande_saldo (2)" at bounding box center [205, 146] width 27 height 5
click at [157, 212] on span "Aplicar" at bounding box center [157, 211] width 13 height 12
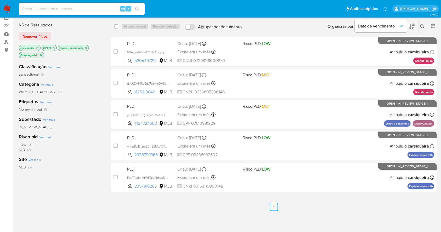
scroll to position [39, 0]
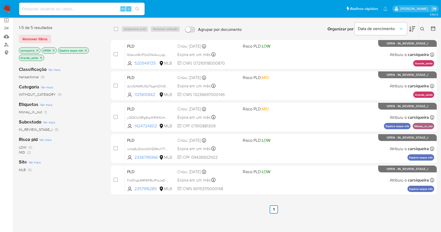
click at [286, 36] on div "Organizar por Data de vencimento Os resultados não podem ser classificados enqu…" at bounding box center [340, 29] width 192 height 16
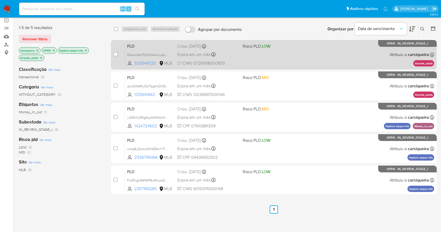
click at [291, 49] on div "PLD 5Xewm8x1fTzkONkAucyqpvRO 520549725 MLB Risco PLD: LOW Criou: [DATE] Criou: …" at bounding box center [279, 54] width 309 height 26
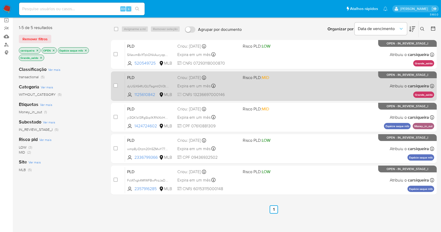
click at [277, 86] on div "PLD dyUGX64ftJQLf7agmtOV3tiQ 1125610842 MLB Risco PLD: MID Criou: [DATE] Criou:…" at bounding box center [279, 86] width 309 height 26
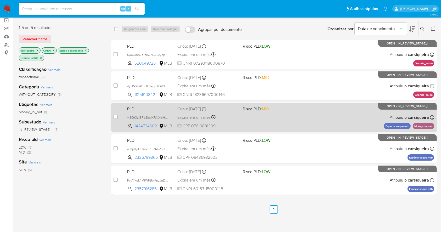
click at [330, 113] on div "PLD yi3QK1z13RgSkp1KRNXklHZm 1424724602 MLB Risco PLD: MID Criou: [DATE] Criou:…" at bounding box center [279, 117] width 309 height 26
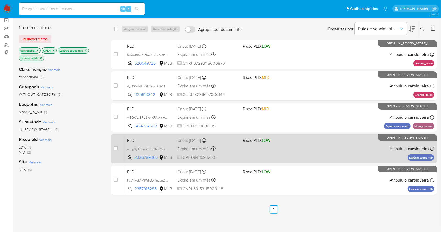
click at [298, 147] on div "PLD wmp8yiDtzm20h5ZMwY77dGEN 2336799366 MLB Risco PLD: LOW Criou: [DATE] Criou:…" at bounding box center [279, 148] width 309 height 26
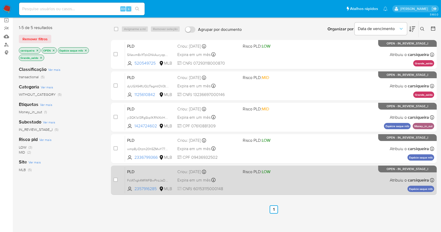
click at [293, 181] on div "PLD FcIATxgk4MfWFBwPnzJaDXyM 2357916285 MLB Risco PLD: LOW Criou: [DATE] Criou:…" at bounding box center [279, 180] width 309 height 26
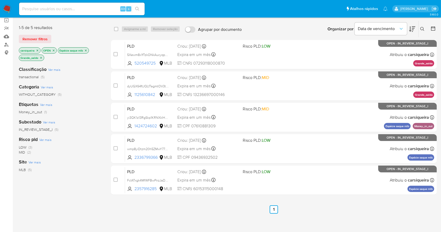
click at [87, 50] on icon "close-filter" at bounding box center [85, 50] width 3 height 3
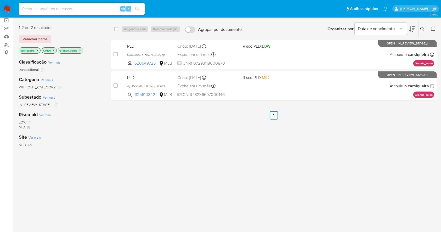
click at [80, 50] on icon "close-filter" at bounding box center [79, 50] width 3 height 3
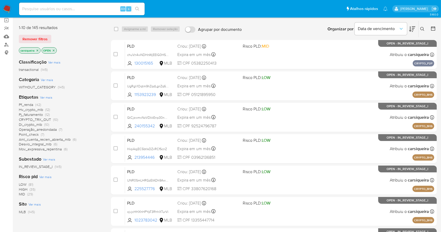
click at [54, 128] on span "Operação_arredondada" at bounding box center [38, 129] width 38 height 5
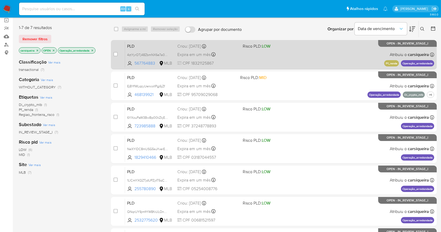
click at [309, 52] on div "PLD 4ztYyrOTj48ZbmNX6e7a03N1 567764883 MLB Risco PLD: LOW Criou: 12/09/2025 Cri…" at bounding box center [279, 54] width 309 height 26
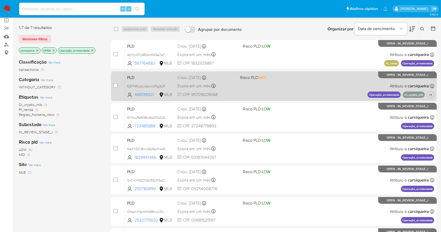
click at [261, 97] on div "PLD EjBYfWLqzyUencoIIPgj6jZf 468139921 MLB Risco PLD: MID Criou: 12/09/2025 Cri…" at bounding box center [279, 86] width 309 height 26
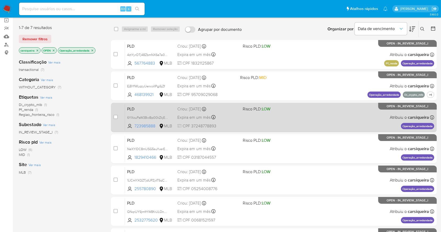
click at [306, 124] on div "PLD 6YXouPaW3BwBp00kZkjE2J8F 723985888 MLB Risco PLD: LOW Criou: 12/09/2025 Cri…" at bounding box center [279, 117] width 309 height 26
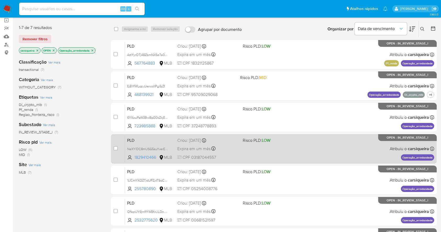
click at [276, 146] on div "PLD NeXYlDC8mUSG5suYverEko2j 1829410466 MLB Risco PLD: LOW Criou: 12/09/2025 Cr…" at bounding box center [279, 148] width 309 height 26
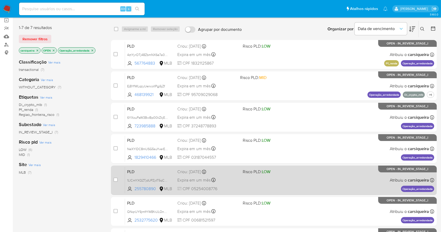
click at [293, 179] on span at bounding box center [273, 179] width 61 height 1
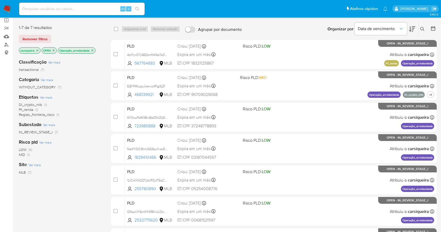
scroll to position [105, 0]
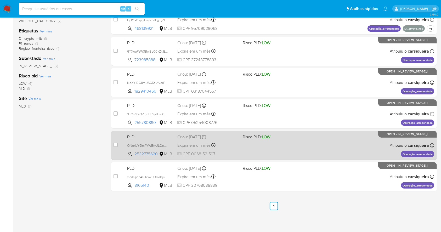
click at [324, 141] on div "PLD QNqrUY9jmfrYWBfvULOnDWRY 2532775620 MLB Risco PLD: LOW Criou: 12/09/2025 Cr…" at bounding box center [279, 145] width 309 height 26
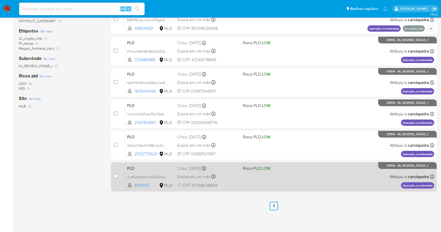
click at [319, 181] on div "PLD xicdKpfln4sHxwxEODelqGCK 8165140 MLB Risco PLD: LOW Criou: 12/09/2025 Criou…" at bounding box center [279, 176] width 309 height 26
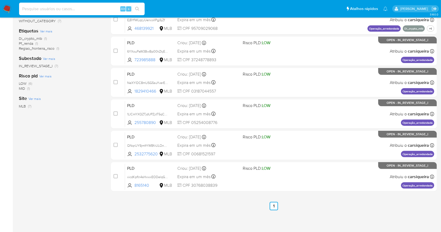
click at [78, 12] on input at bounding box center [81, 8] width 125 height 7
paste input "OdaUDejfJ8us4ZxIXNqCOwLA"
type input "OdaUDejfJ8us4ZxIXNqCOwLA"
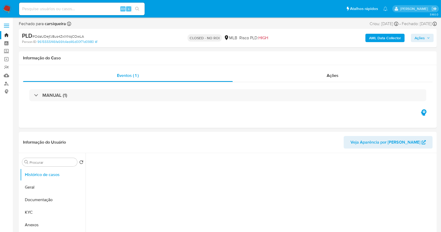
select select "10"
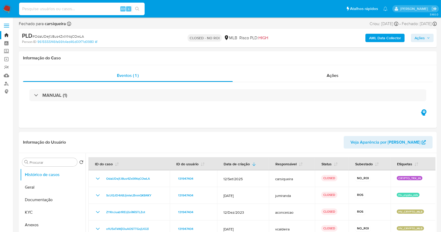
click at [71, 8] on input at bounding box center [81, 8] width 125 height 7
paste input "CmIJfPrGJi7Rp7vY7XatGOCu"
click at [143, 8] on input "CmIJfPrGJi7Rp7vY7XatGOCu" at bounding box center [81, 8] width 125 height 7
type input "CmIJfPrGJi7Rp7vY7XatGOCu"
click at [139, 7] on icon "search-icon" at bounding box center [137, 9] width 4 height 4
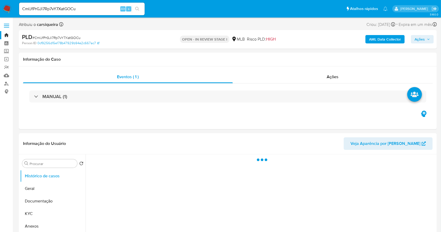
select select "10"
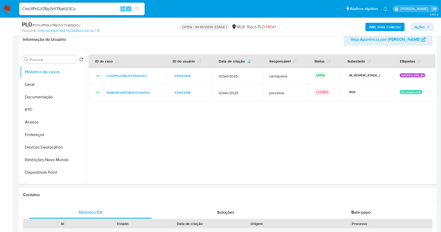
scroll to position [125, 0]
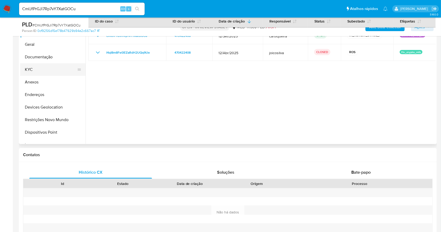
click at [54, 65] on button "KYC" at bounding box center [50, 69] width 61 height 13
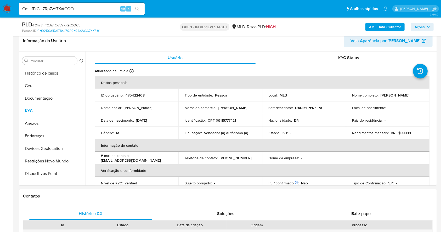
scroll to position [84, 0]
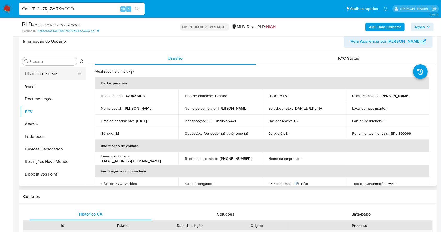
click at [34, 78] on button "Histórico de casos" at bounding box center [50, 73] width 61 height 13
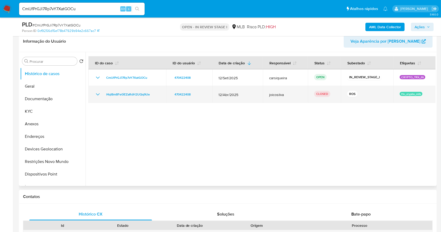
click at [100, 93] on icon "Mostrar/Ocultar" at bounding box center [98, 94] width 6 height 6
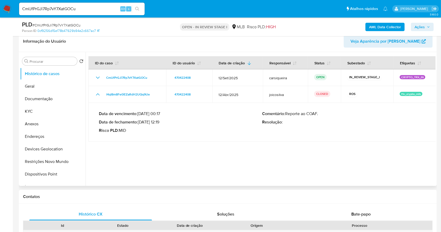
drag, startPoint x: 140, startPoint y: 122, endPoint x: 161, endPoint y: 123, distance: 21.2
click at [161, 123] on p "Data de fechamento : 30/04/2025 12:19" at bounding box center [180, 121] width 163 height 5
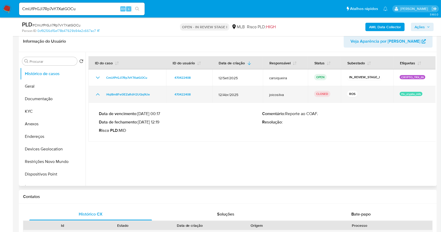
drag, startPoint x: 158, startPoint y: 95, endPoint x: 103, endPoint y: 91, distance: 55.3
click at [103, 91] on div "l4qI8m8Fe0iEZaRdH2UQq9Ue" at bounding box center [127, 94] width 65 height 6
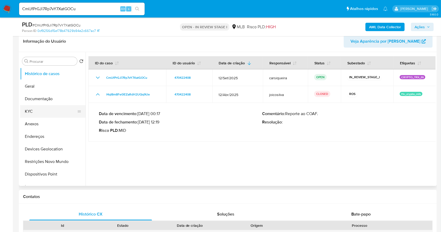
click at [39, 108] on button "KYC" at bounding box center [50, 111] width 61 height 13
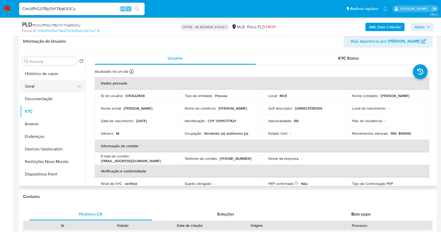
click at [32, 84] on button "Geral" at bounding box center [50, 86] width 61 height 13
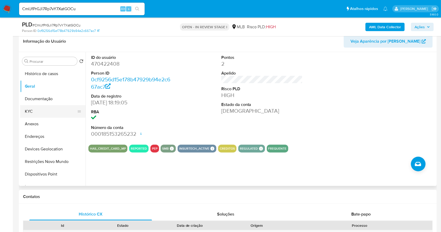
click at [35, 110] on button "KYC" at bounding box center [50, 111] width 61 height 13
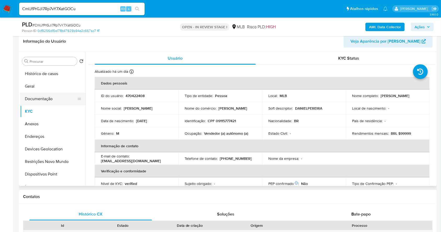
click at [40, 99] on button "Documentação" at bounding box center [50, 99] width 61 height 13
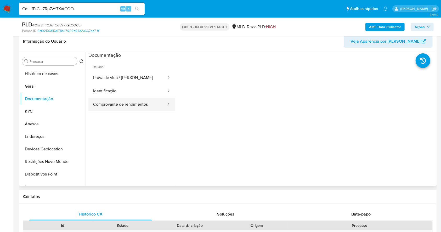
click at [139, 106] on button "Comprovante de rendimentos" at bounding box center [127, 104] width 78 height 13
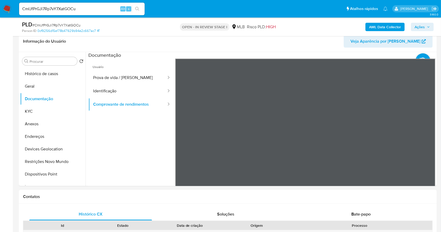
click at [373, 26] on b "AML Data Collector" at bounding box center [385, 27] width 32 height 8
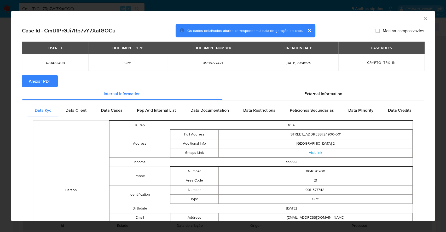
click at [42, 84] on span "Anexar PDF" at bounding box center [40, 81] width 22 height 12
click at [55, 62] on span "470422408" at bounding box center [55, 62] width 54 height 5
copy span "470422408"
click at [2, 103] on div "AML Data Collector Case Id - CmIJfPrGJi7Rp7vY7XatGOCu Os dados detalhados abaix…" at bounding box center [223, 116] width 446 height 232
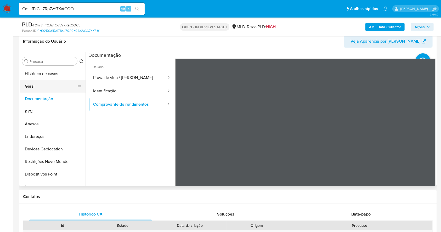
click at [33, 81] on button "Geral" at bounding box center [50, 86] width 61 height 13
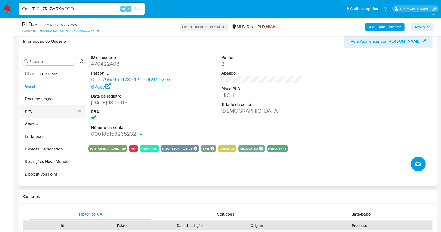
click at [46, 113] on button "KYC" at bounding box center [50, 111] width 61 height 13
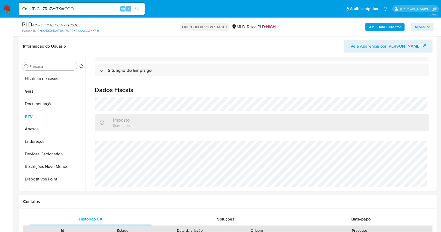
scroll to position [75, 0]
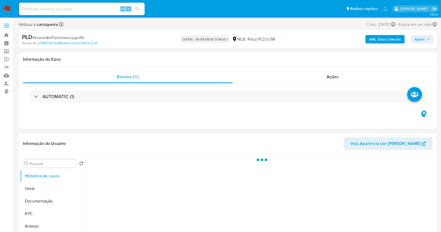
select select "10"
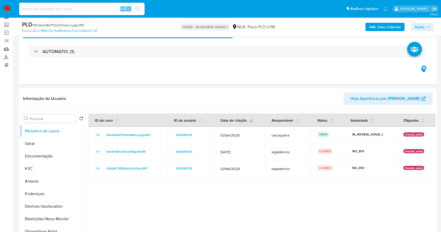
scroll to position [52, 0]
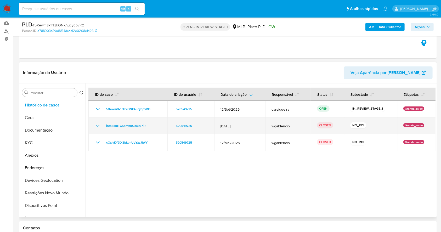
click at [95, 128] on icon "Mostrar/Ocultar" at bounding box center [98, 126] width 6 height 6
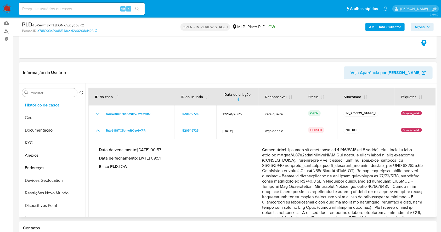
click at [165, 172] on div "Data de vencimento : 26/08/2025 00:57 Data de fechamento : 18/08/2025 09:51 Ris…" at bounding box center [180, 203] width 163 height 113
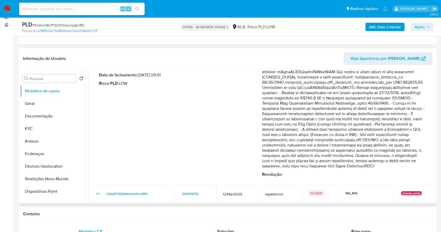
scroll to position [71, 0]
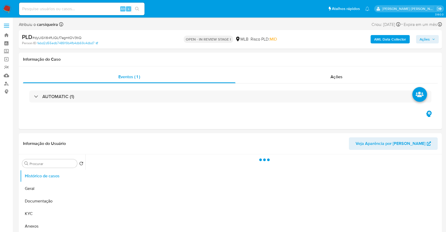
select select "10"
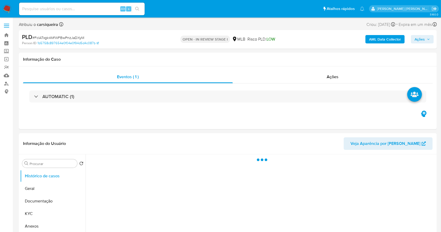
select select "10"
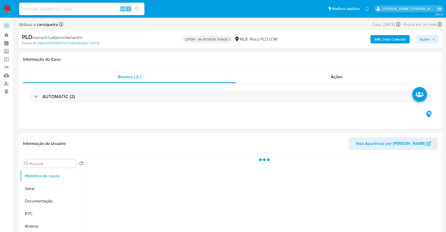
select select "10"
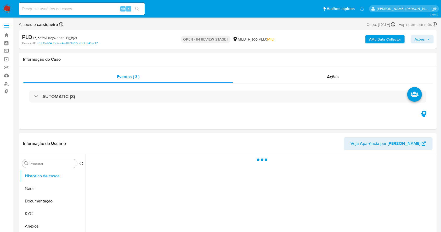
select select "10"
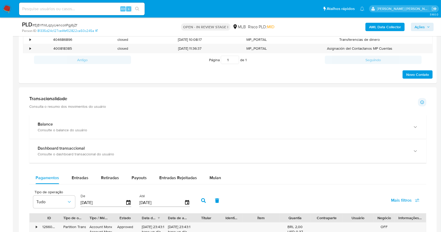
scroll to position [337, 0]
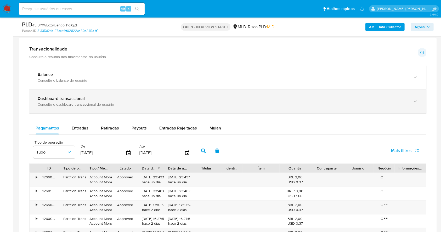
click at [220, 103] on div "Consulte o dashboard transaccional do usuário" at bounding box center [223, 104] width 370 height 5
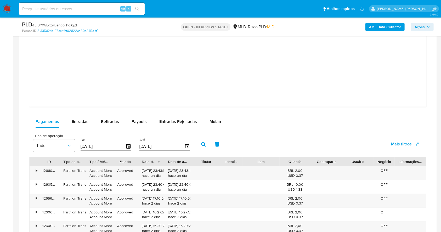
scroll to position [575, 0]
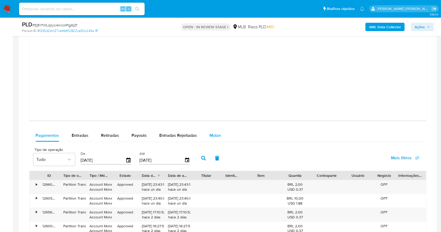
click at [217, 136] on span "Mulan" at bounding box center [215, 135] width 12 height 6
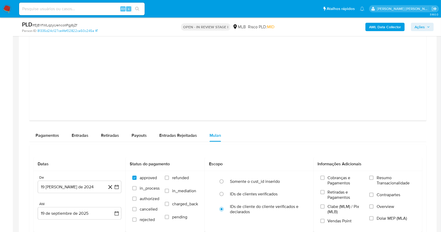
click at [266, 141] on div "Pagamentos Entradas Retiradas Payouts Entradas Rejeitadas Mulan" at bounding box center [227, 135] width 397 height 13
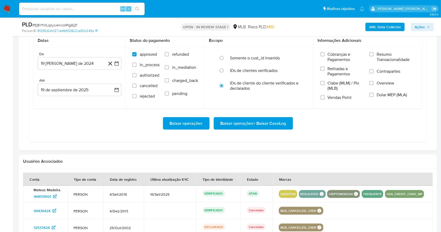
scroll to position [700, 0]
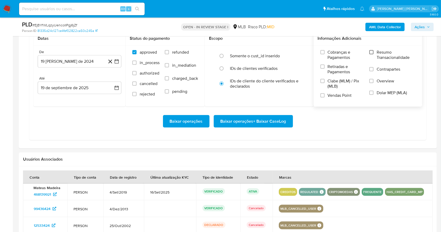
click at [372, 54] on input "Resumo Transacionalidade" at bounding box center [371, 52] width 4 height 4
click at [323, 99] on label "Vendas Point" at bounding box center [342, 97] width 44 height 9
click at [323, 97] on input "Vendas Point" at bounding box center [322, 95] width 4 height 4
click at [120, 62] on button "19 de agosto de 2024" at bounding box center [80, 61] width 84 height 13
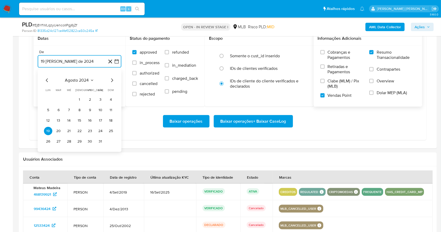
click at [112, 82] on icon "Mes siguiente" at bounding box center [112, 80] width 6 height 6
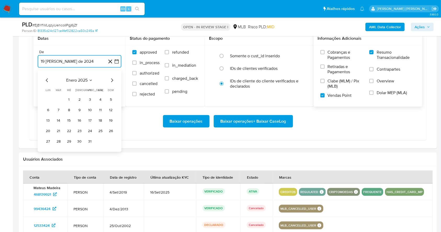
click at [112, 82] on icon "Mes siguiente" at bounding box center [112, 80] width 6 height 6
drag, startPoint x: 112, startPoint y: 82, endPoint x: 109, endPoint y: 81, distance: 2.8
click at [109, 81] on icon "Mes siguiente" at bounding box center [112, 80] width 6 height 6
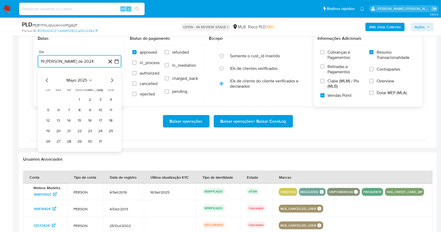
click at [114, 80] on icon "Mes siguiente" at bounding box center [112, 80] width 6 height 6
click at [112, 82] on icon "Mes siguiente" at bounding box center [112, 80] width 6 height 6
click at [87, 103] on td "1" at bounding box center [90, 99] width 8 height 8
click at [91, 97] on button "1" at bounding box center [90, 99] width 8 height 8
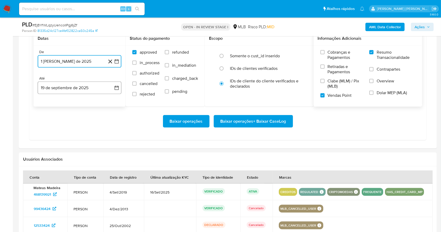
click at [84, 87] on button "19 de septiembre de 2025" at bounding box center [80, 88] width 84 height 13
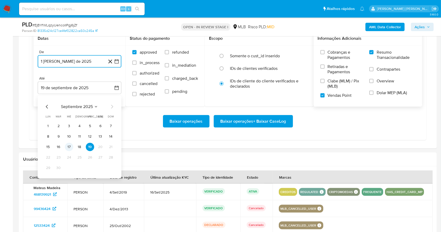
click at [68, 149] on button "17" at bounding box center [69, 147] width 8 height 8
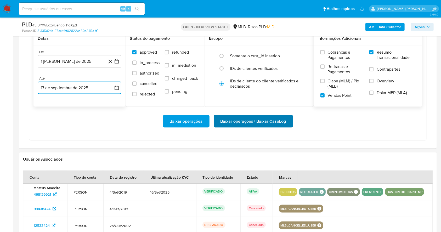
click at [257, 120] on span "Baixar operações + Baixar CaseLog" at bounding box center [253, 122] width 66 height 12
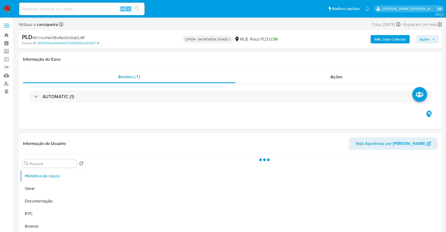
select select "10"
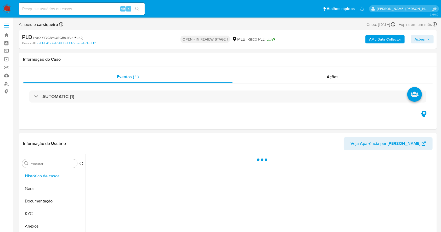
select select "10"
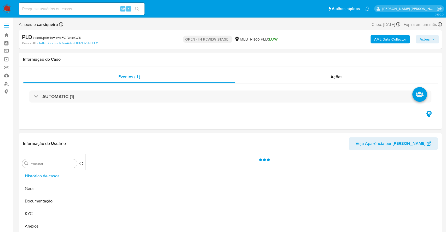
select select "10"
